Goal: Navigation & Orientation: Find specific page/section

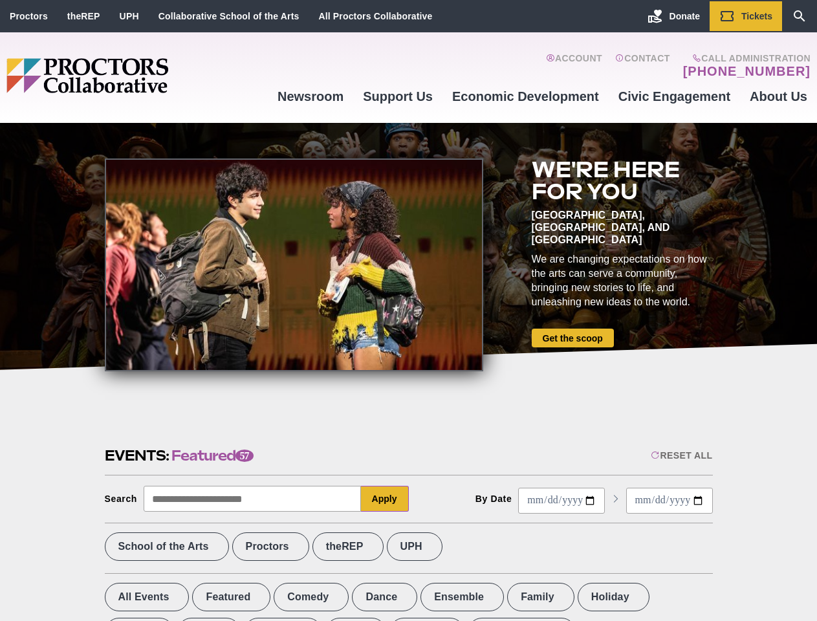
click at [408, 311] on div at bounding box center [294, 265] width 379 height 213
click at [681, 456] on div "Reset All" at bounding box center [681, 455] width 61 height 10
click at [385, 499] on button "Apply" at bounding box center [385, 499] width 48 height 26
